Goal: Navigation & Orientation: Find specific page/section

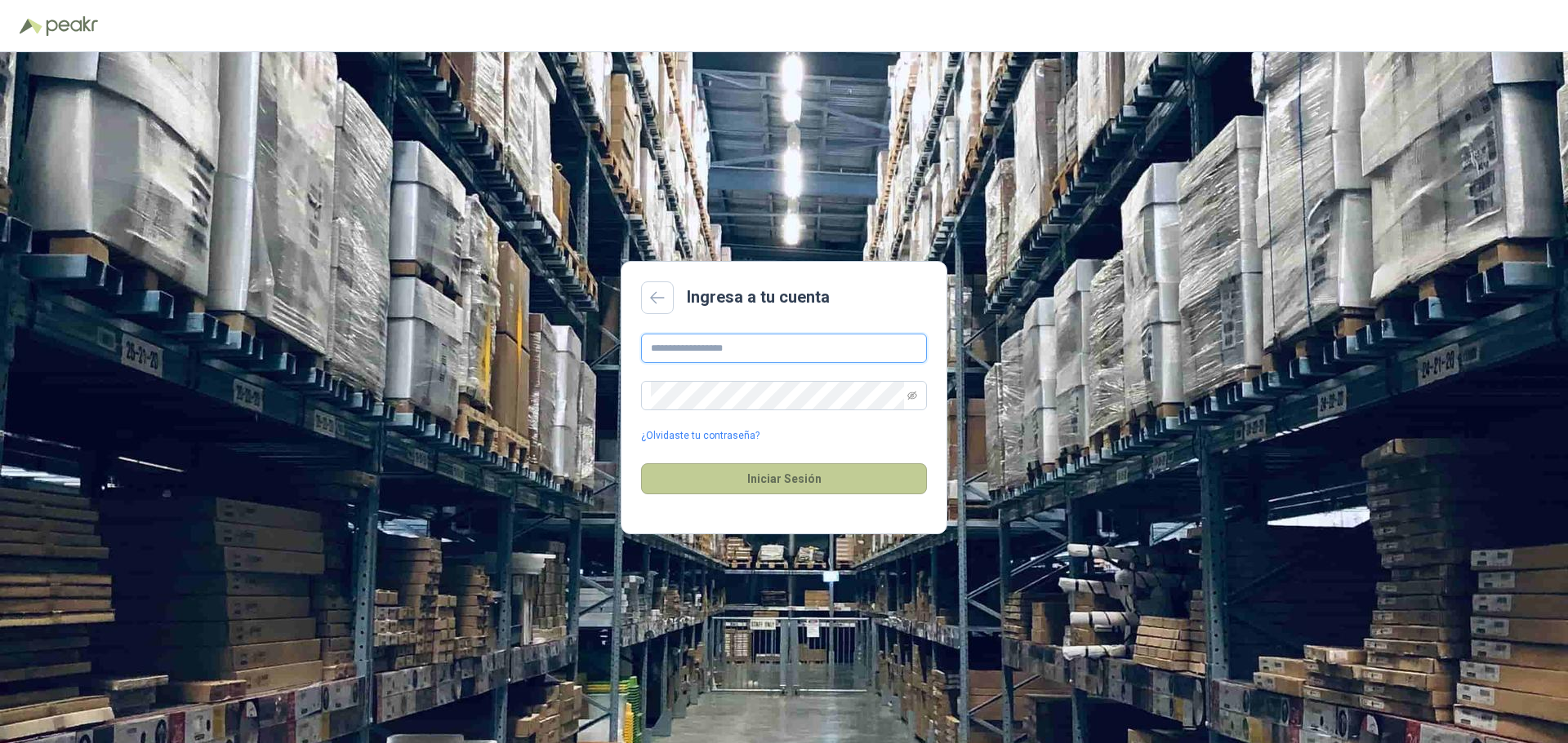
type input "**********"
click at [818, 465] on button "Iniciar Sesión" at bounding box center [784, 478] width 286 height 31
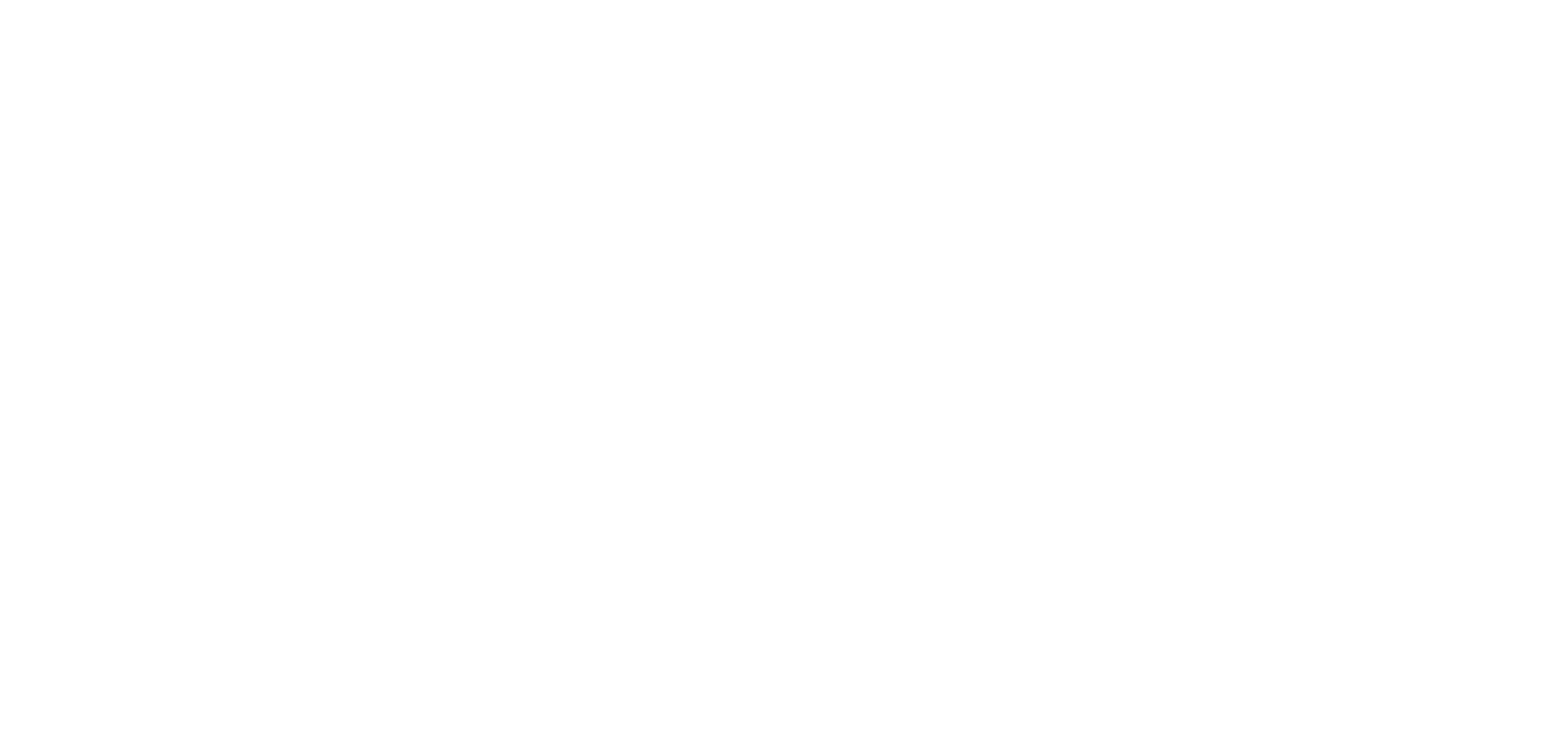
click at [341, 0] on html at bounding box center [784, 0] width 1568 height 0
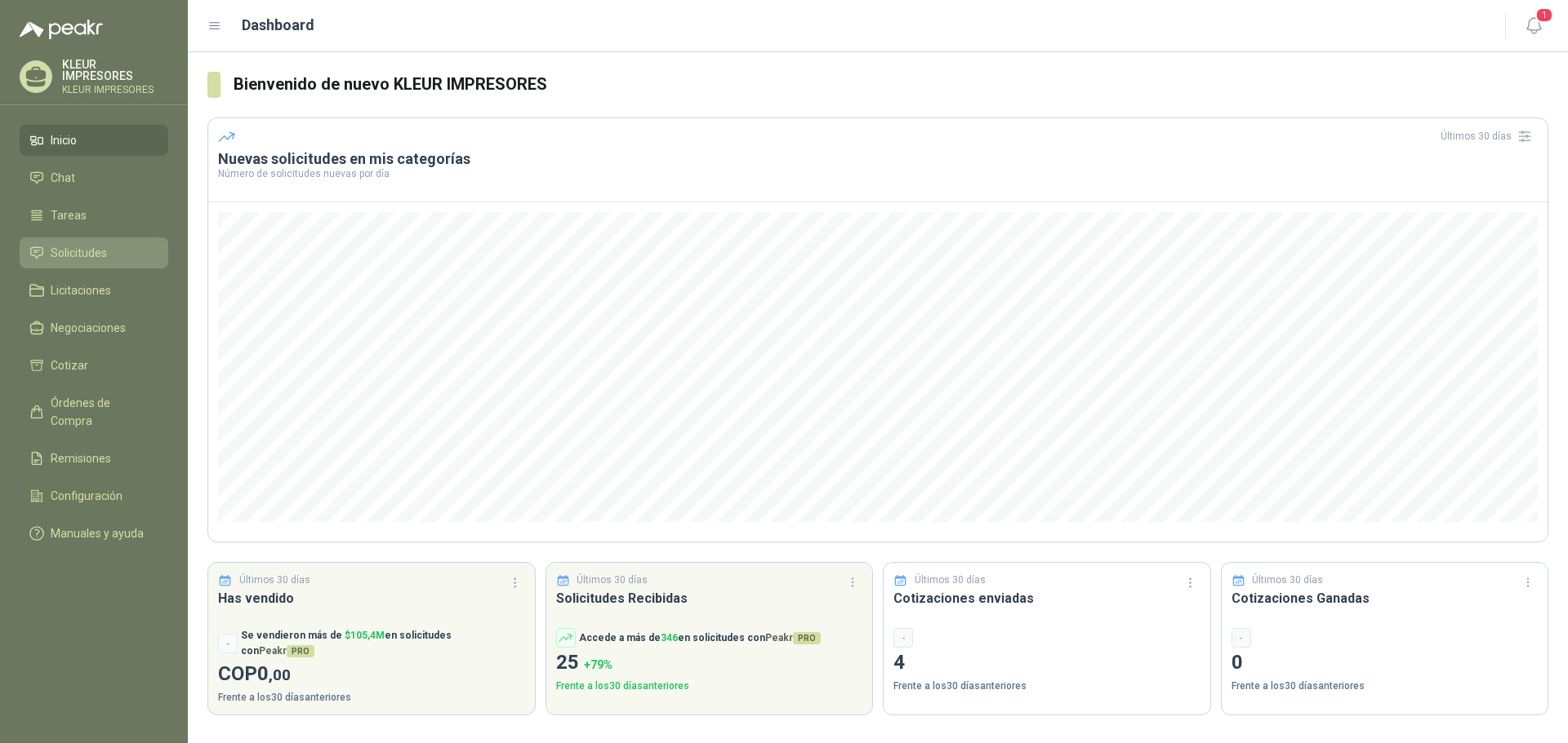
click at [77, 238] on link "Solicitudes" at bounding box center [94, 253] width 149 height 31
